Goal: Feedback & Contribution: Submit feedback/report problem

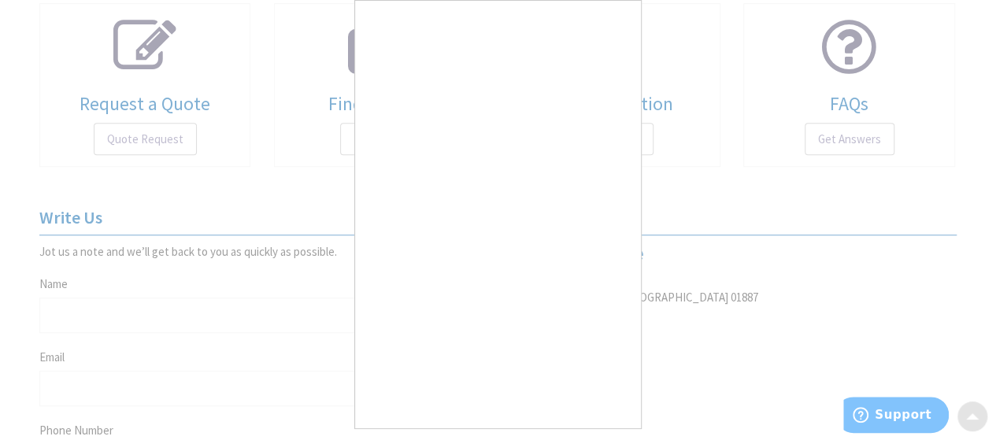
scroll to position [787, 0]
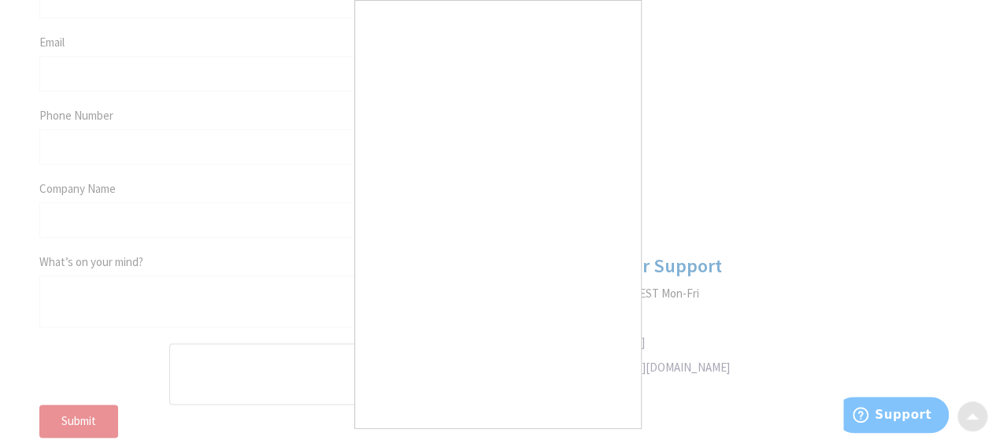
click at [695, 174] on div at bounding box center [498, 220] width 996 height 440
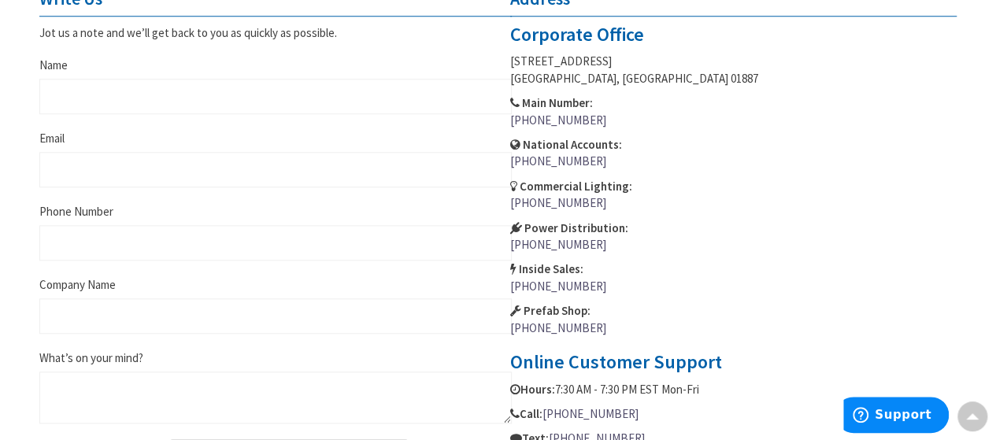
scroll to position [630, 0]
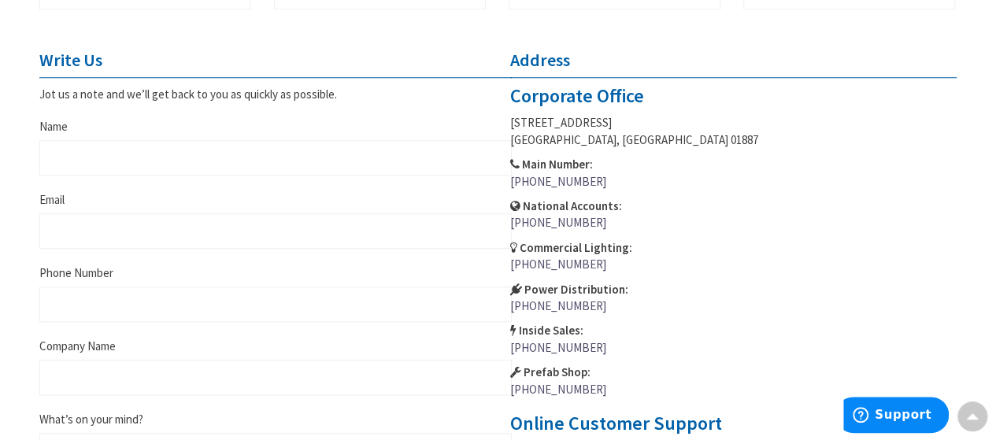
type input "[PERSON_NAME]"
type input "[EMAIL_ADDRESS][DOMAIN_NAME]"
type input "[US_STATE][GEOGRAPHIC_DATA]"
click at [224, 182] on fieldset "Write Us Jot us a note and we’ll get back to you as quickly as possible. Name […" at bounding box center [275, 306] width 472 height 513
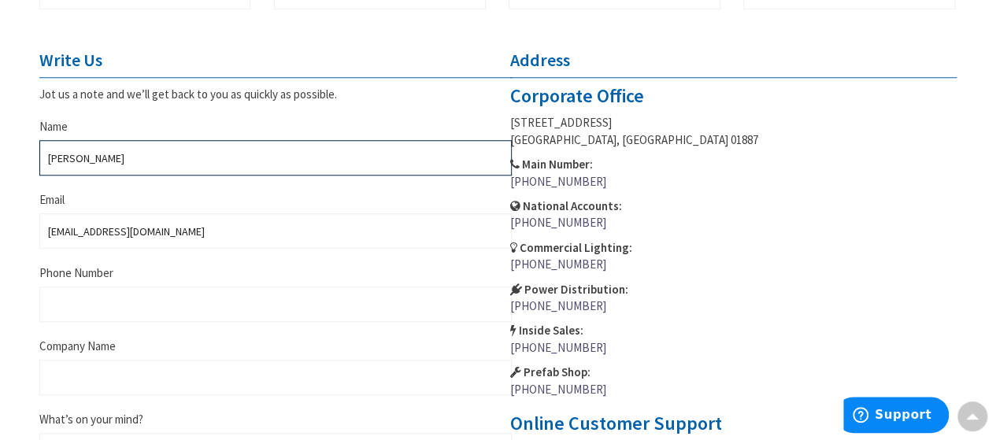
click at [226, 164] on input "[PERSON_NAME]" at bounding box center [275, 157] width 472 height 35
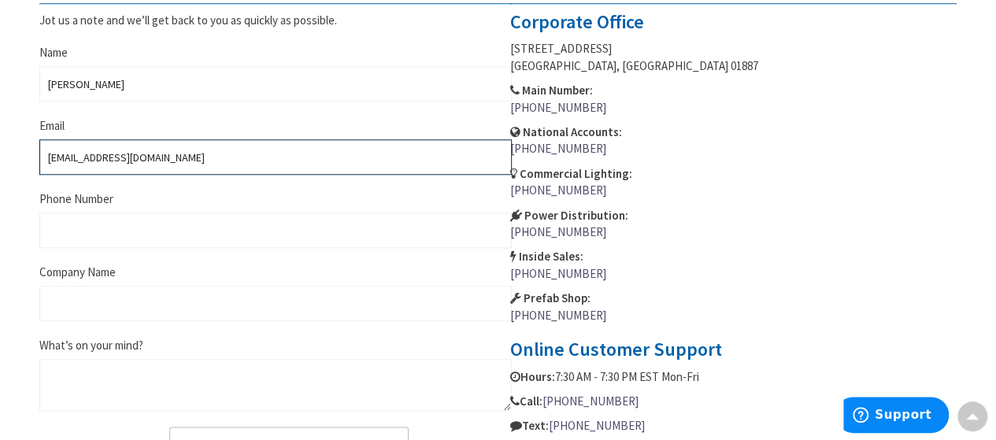
scroll to position [787, 0]
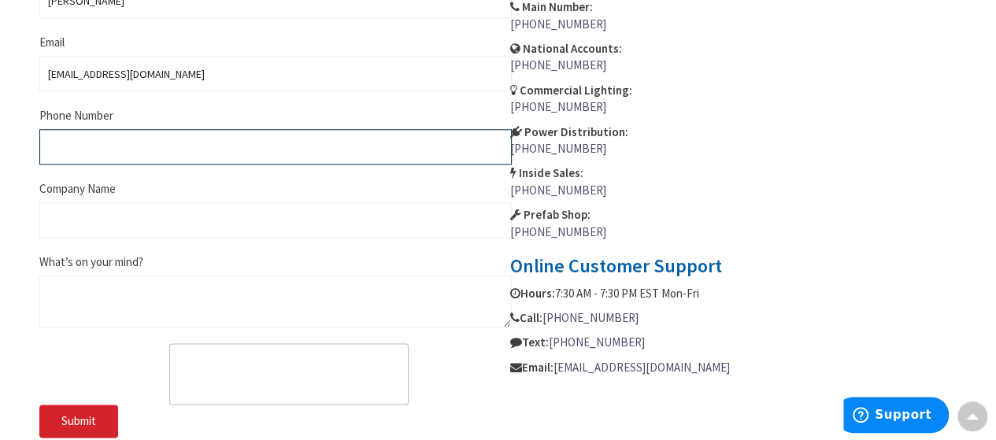
type input "1201201200"
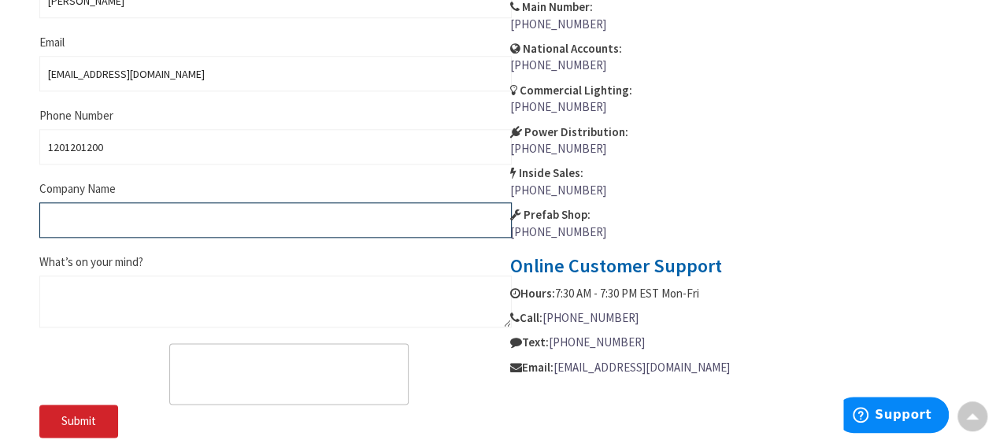
type input "Becreative Business"
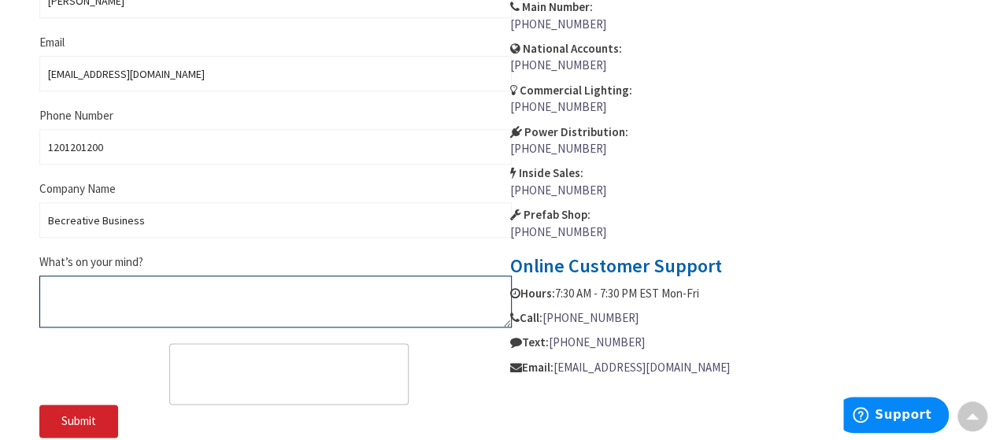
paste textarea ""Hello team, I was going through your website & I personally see a lot of poten…"
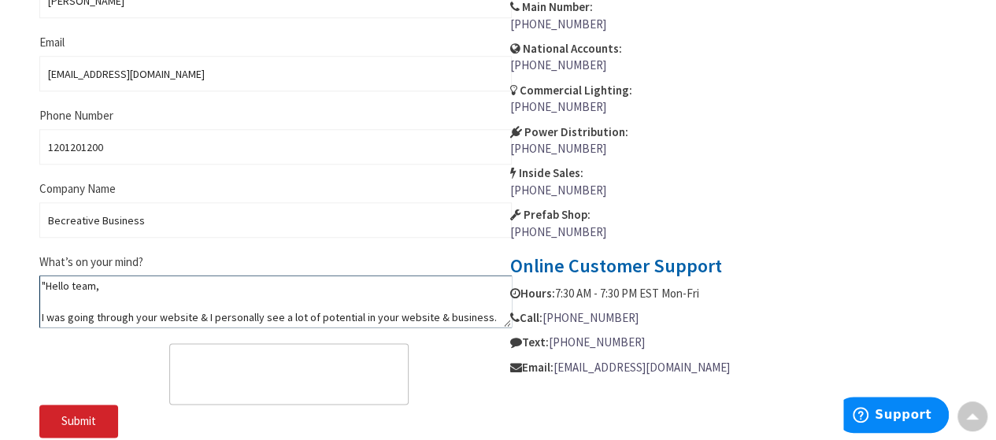
scroll to position [139, 0]
type textarea ""Hello team, I was going through your website & I personally see a lot of poten…"
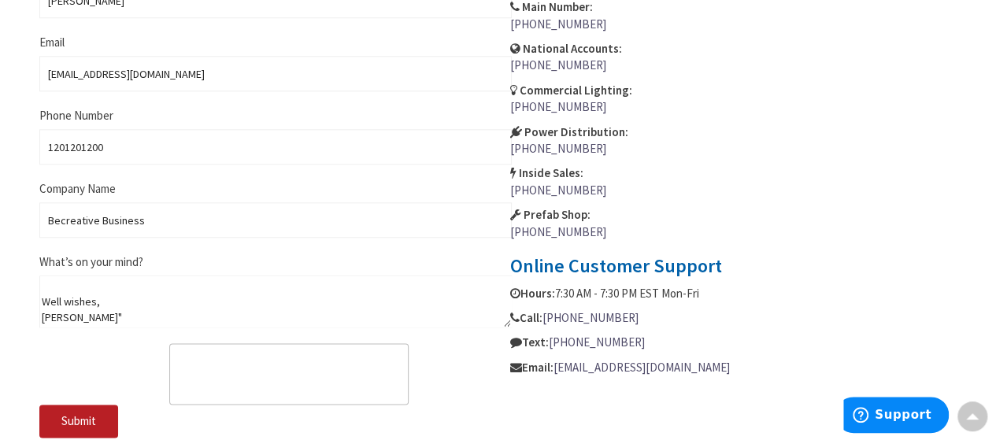
click at [94, 416] on span "Submit" at bounding box center [78, 420] width 35 height 15
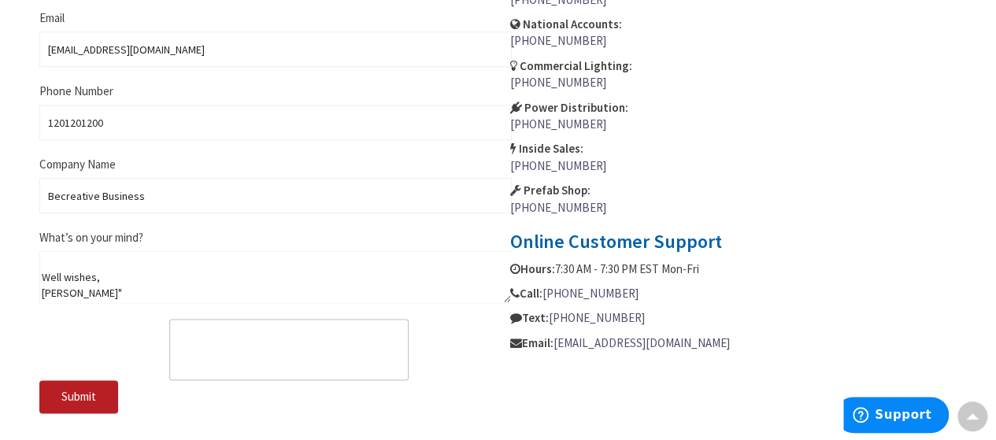
scroll to position [709, 0]
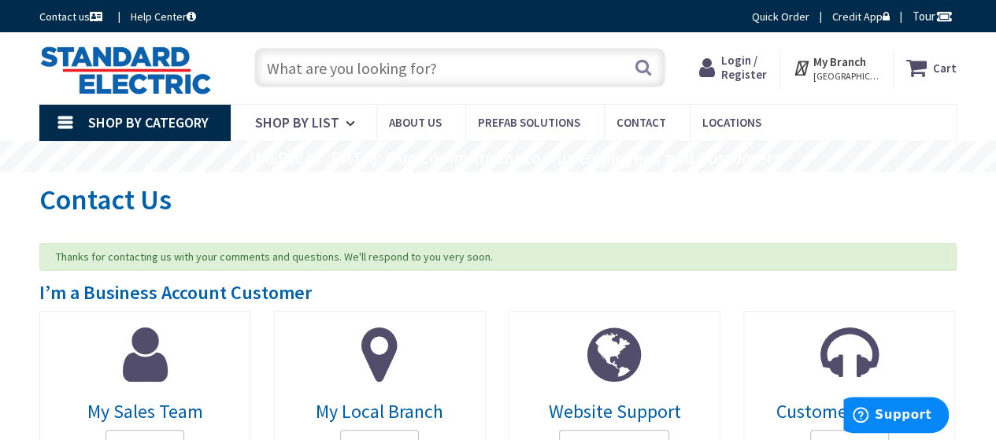
drag, startPoint x: 732, startPoint y: 8, endPoint x: 102, endPoint y: 131, distance: 641.8
click at [101, 131] on span "Shop By Category" at bounding box center [148, 122] width 120 height 18
